Goal: Information Seeking & Learning: Learn about a topic

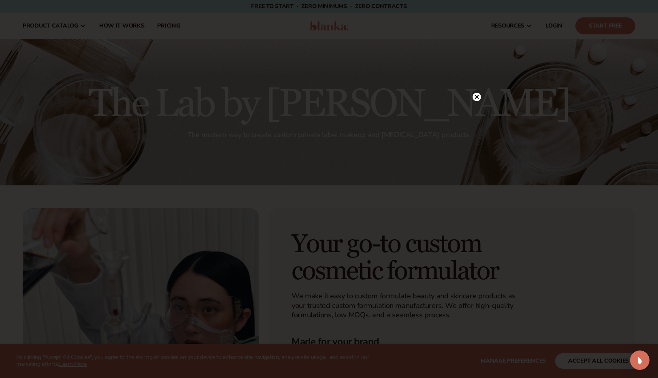
click at [477, 96] on icon at bounding box center [477, 97] width 4 height 4
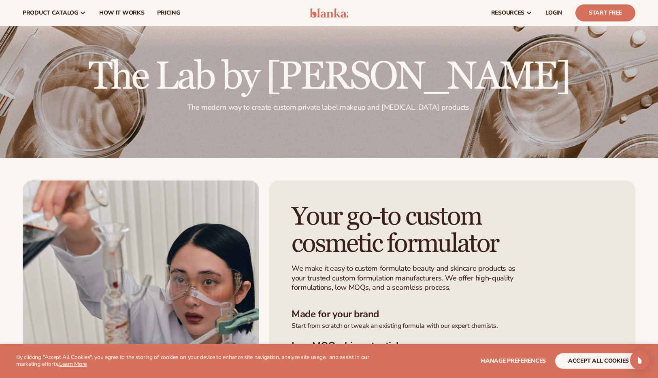
scroll to position [27, 0]
click at [134, 11] on span "How It Works" at bounding box center [121, 13] width 45 height 6
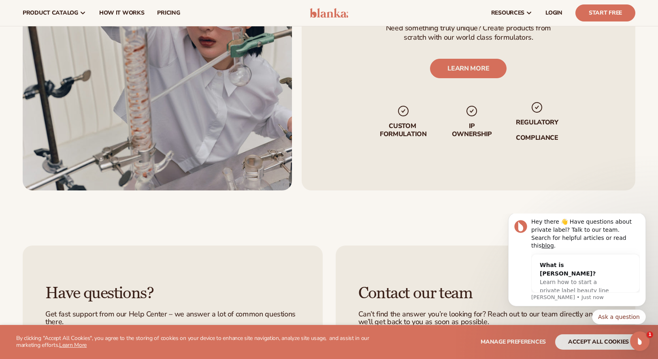
scroll to position [1537, 0]
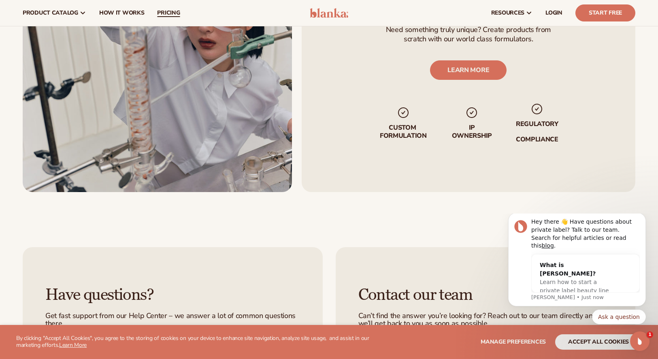
click at [167, 11] on span "pricing" at bounding box center [168, 13] width 23 height 6
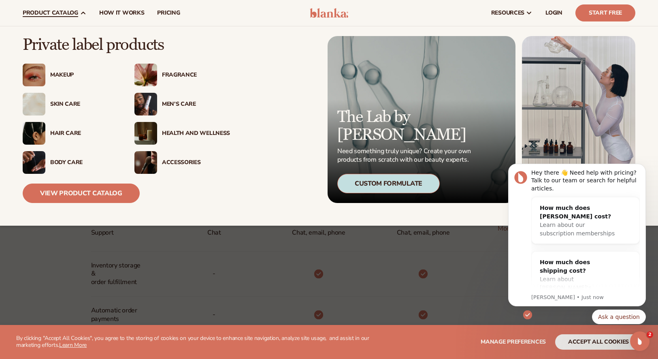
scroll to position [283, 0]
click at [62, 104] on div "Skin Care" at bounding box center [84, 104] width 68 height 7
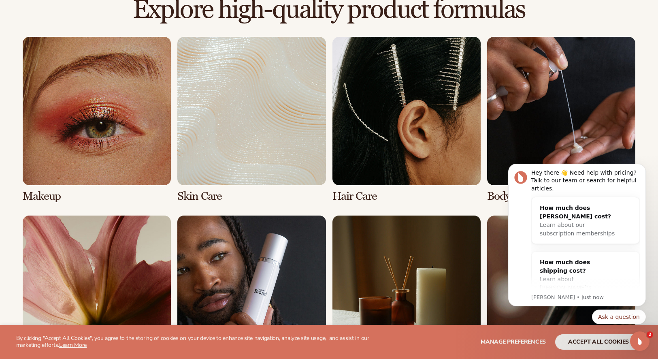
scroll to position [574, 0]
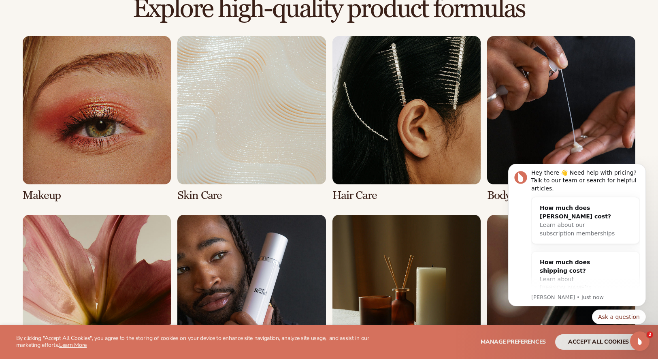
click at [250, 105] on link "2 / 8" at bounding box center [251, 119] width 148 height 166
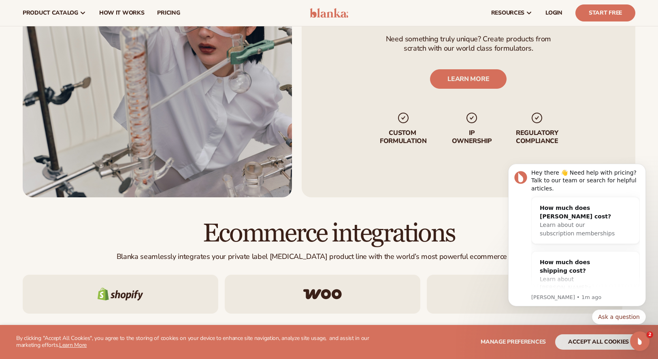
scroll to position [1124, 0]
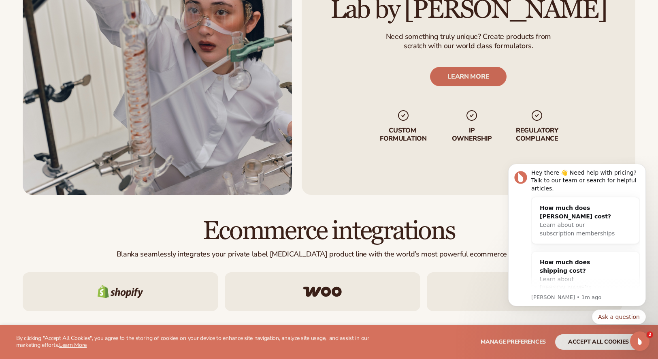
click at [498, 79] on link "LEARN MORE" at bounding box center [469, 76] width 77 height 19
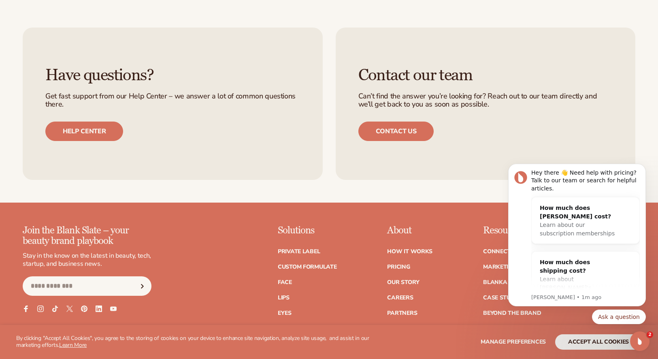
scroll to position [1039, 0]
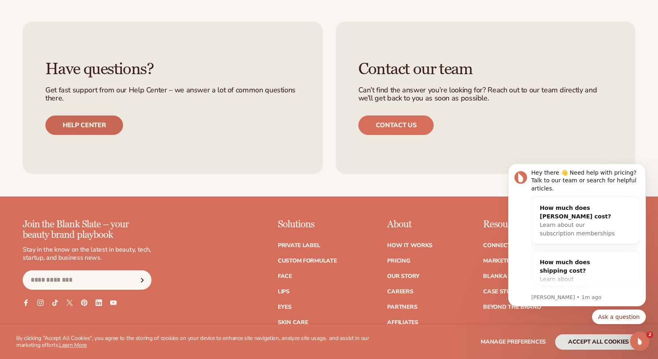
click at [88, 126] on link "Help center" at bounding box center [84, 124] width 78 height 19
